Goal: Check status: Check status

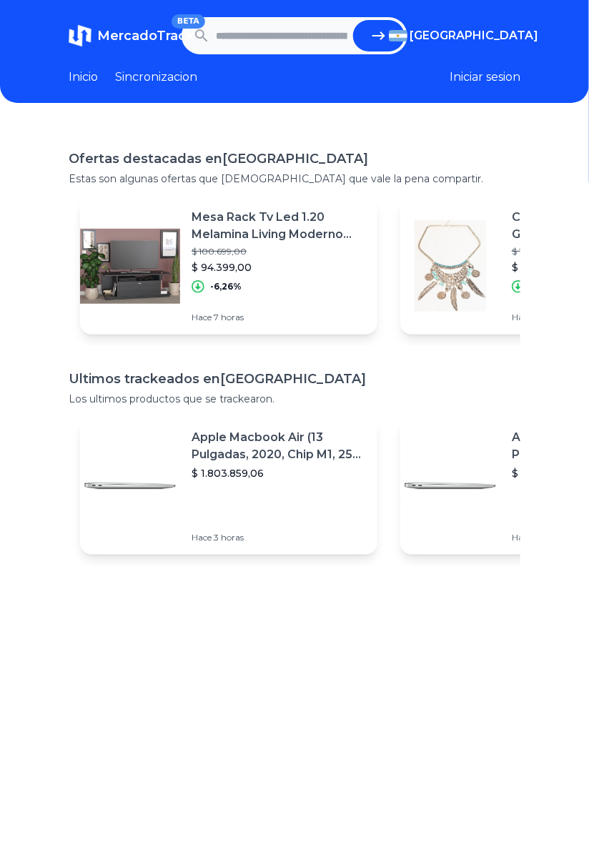
click at [287, 40] on input "text" at bounding box center [282, 35] width 132 height 31
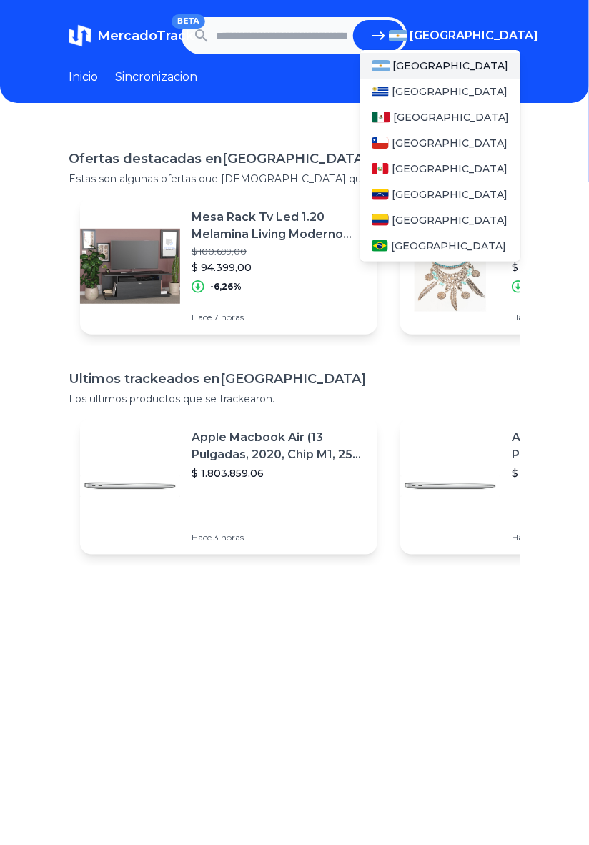
click at [498, 39] on span "[GEOGRAPHIC_DATA]" at bounding box center [474, 35] width 129 height 17
click at [435, 121] on div "[GEOGRAPHIC_DATA]" at bounding box center [440, 117] width 160 height 26
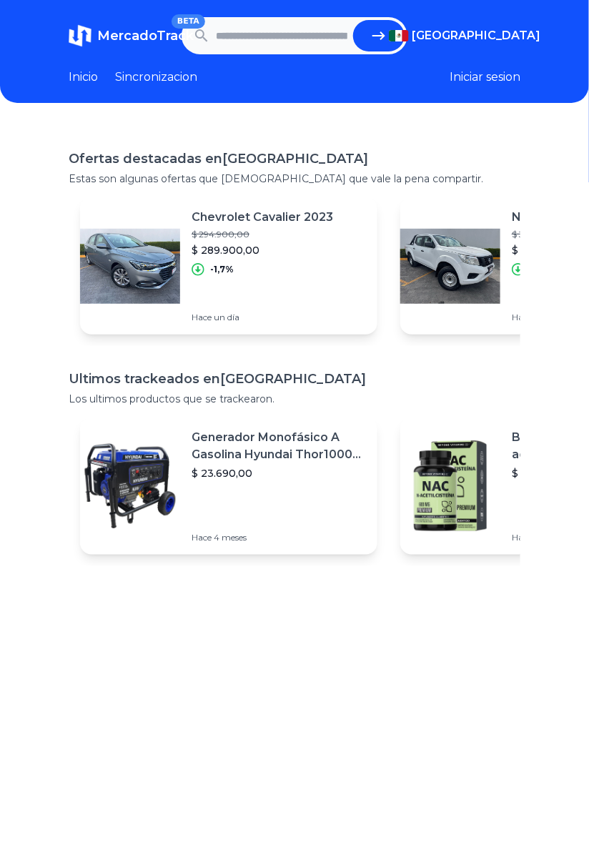
click at [280, 32] on input "text" at bounding box center [282, 35] width 132 height 31
type input "**********"
click at [353, 20] on button "submit" at bounding box center [378, 35] width 51 height 31
